Goal: Answer question/provide support

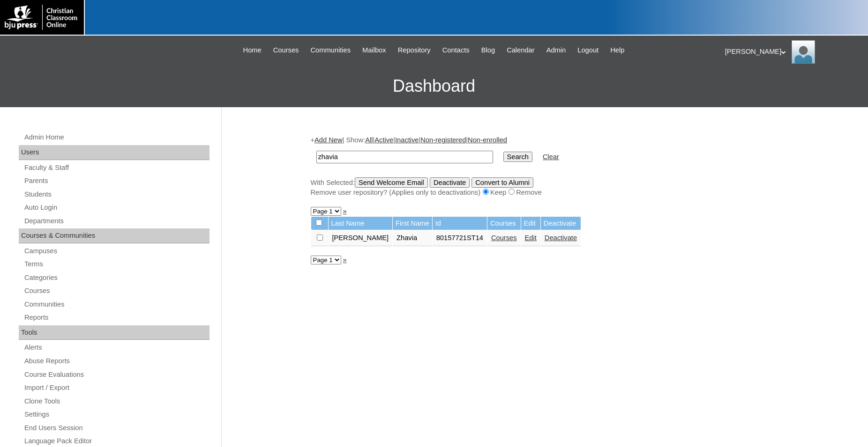
drag, startPoint x: 388, startPoint y: 157, endPoint x: 311, endPoint y: 157, distance: 77.3
click at [316, 157] on input "zhavia" at bounding box center [404, 157] width 177 height 13
type input "harii"
click at [503, 152] on input "Search" at bounding box center [517, 157] width 29 height 10
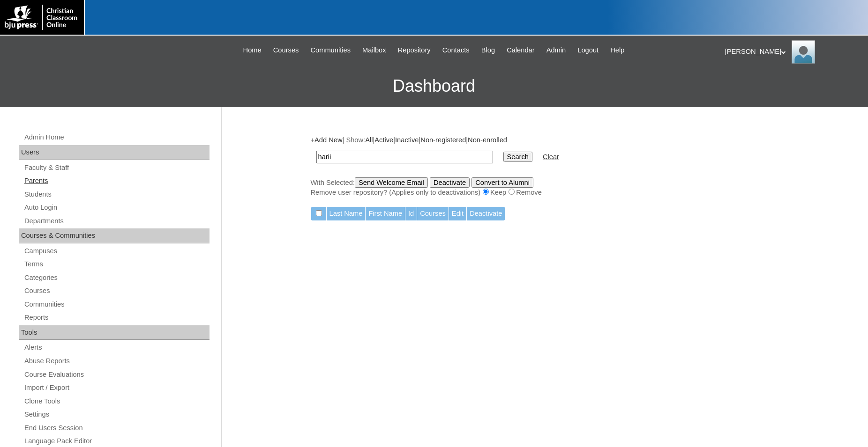
click at [37, 184] on link "Parents" at bounding box center [116, 181] width 186 height 12
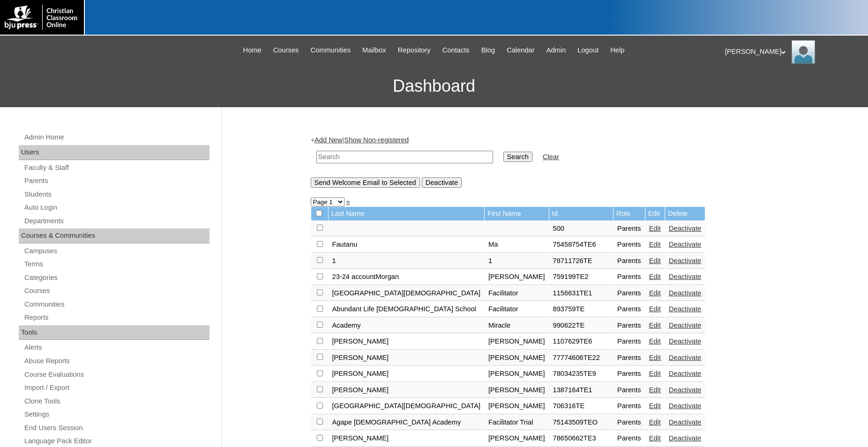
click at [359, 158] on input "text" at bounding box center [404, 157] width 177 height 13
type input "Harii"
click at [503, 152] on input "Search" at bounding box center [517, 157] width 29 height 10
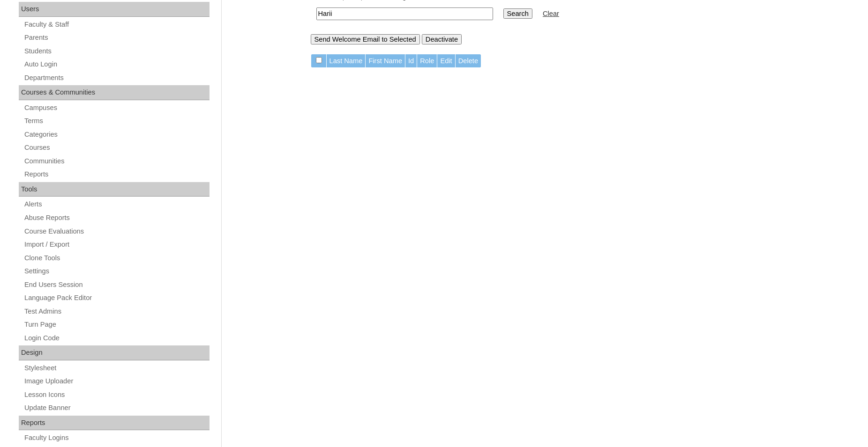
scroll to position [316, 0]
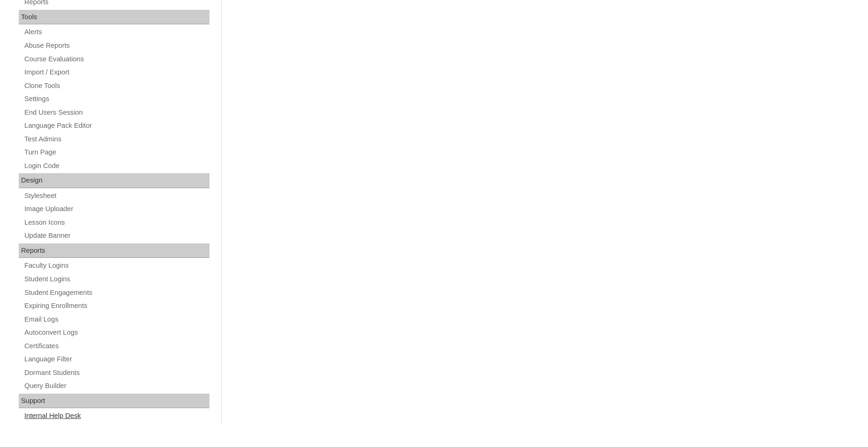
click at [67, 417] on link "Internal Help Desk" at bounding box center [116, 416] width 186 height 12
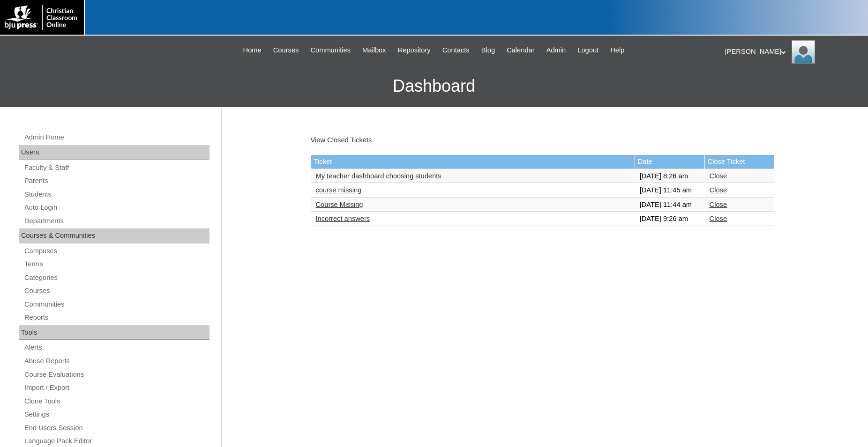
click at [409, 180] on link "My teacher dashboard choosing students" at bounding box center [379, 175] width 126 height 7
